Goal: Task Accomplishment & Management: Manage account settings

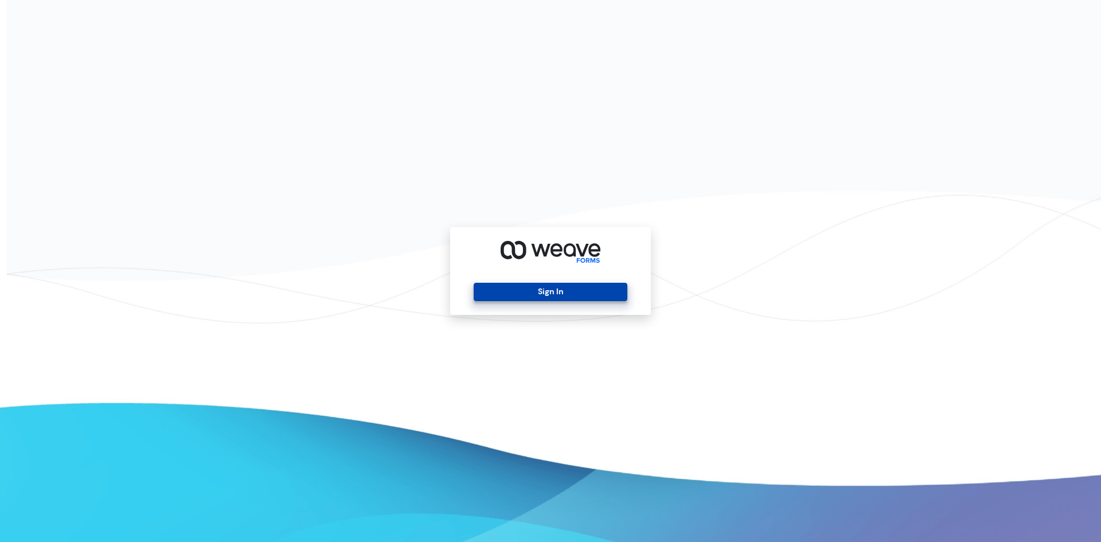
click at [546, 291] on button "Sign In" at bounding box center [550, 292] width 153 height 18
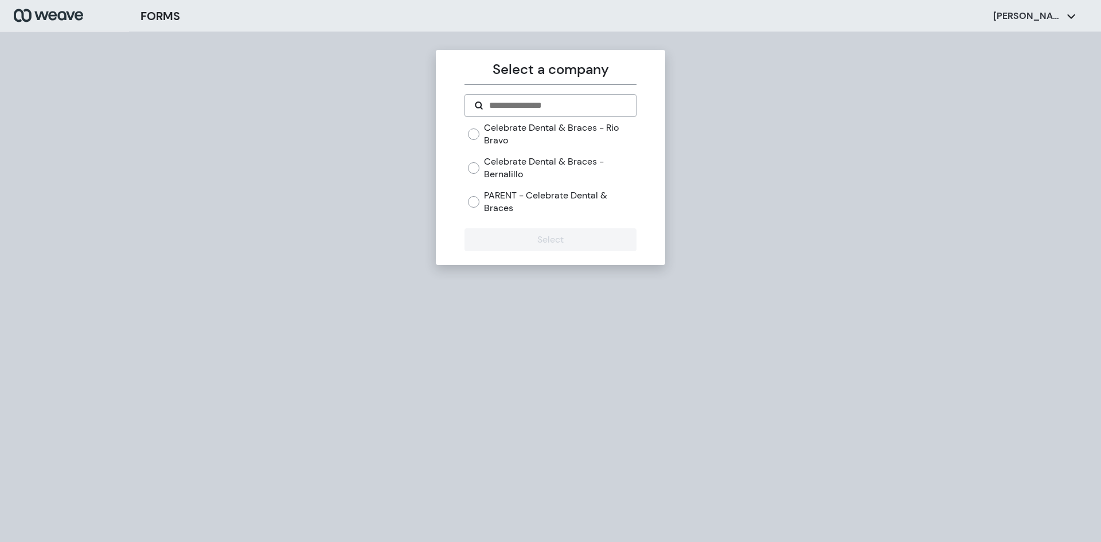
click at [556, 177] on label "Celebrate Dental & Braces - Bernalillo" at bounding box center [560, 167] width 152 height 25
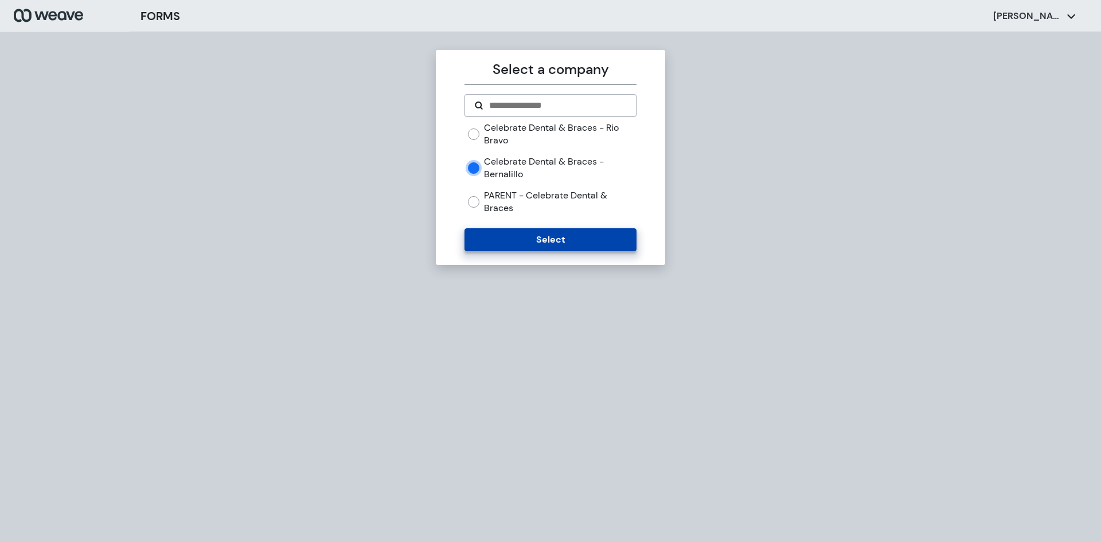
click at [521, 233] on button "Select" at bounding box center [551, 239] width 172 height 23
